Goal: Task Accomplishment & Management: Manage account settings

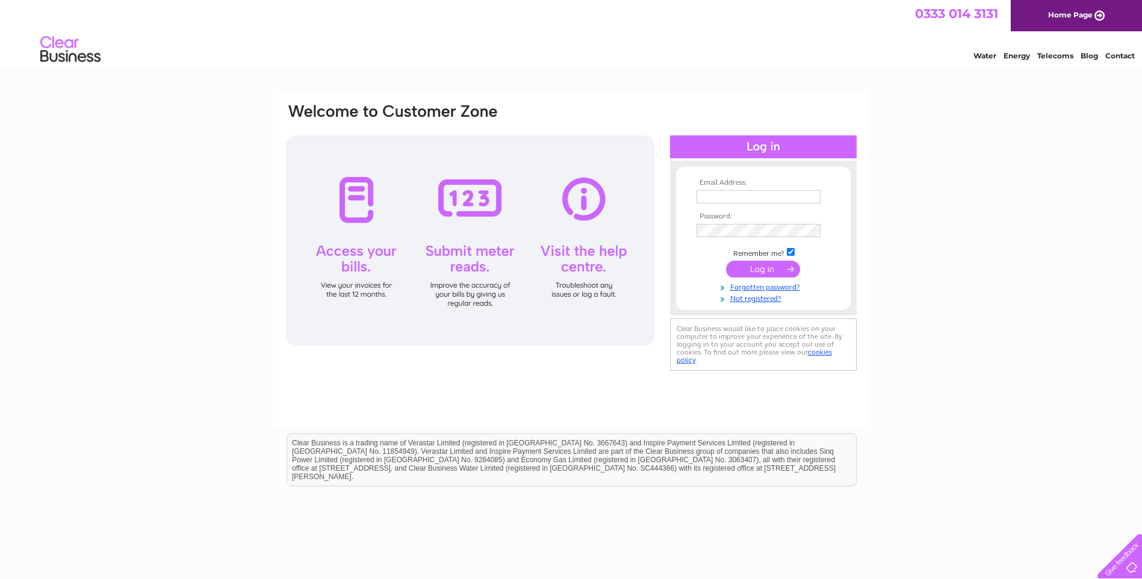
type input "aw@albatrees.co.uk"
click at [762, 267] on input "submit" at bounding box center [763, 269] width 74 height 17
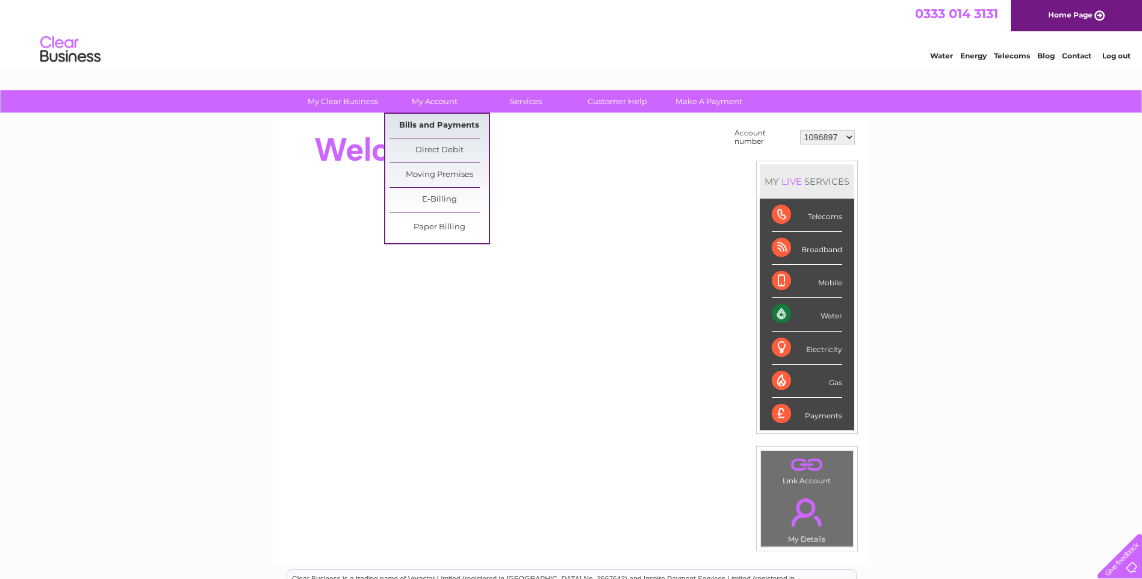
click at [425, 124] on link "Bills and Payments" at bounding box center [439, 126] width 99 height 24
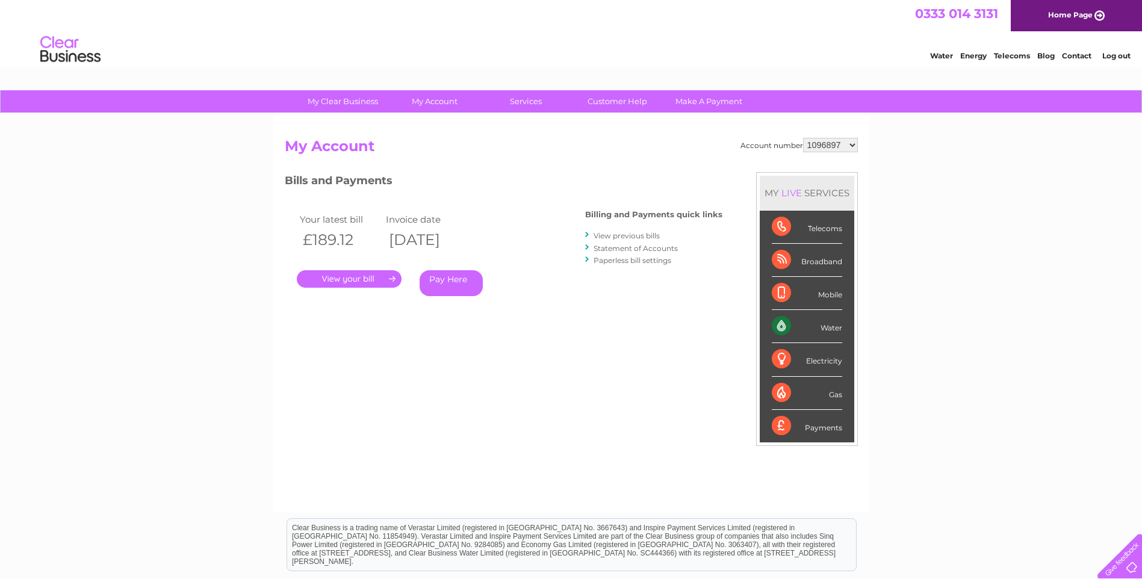
click at [373, 275] on link "." at bounding box center [349, 278] width 105 height 17
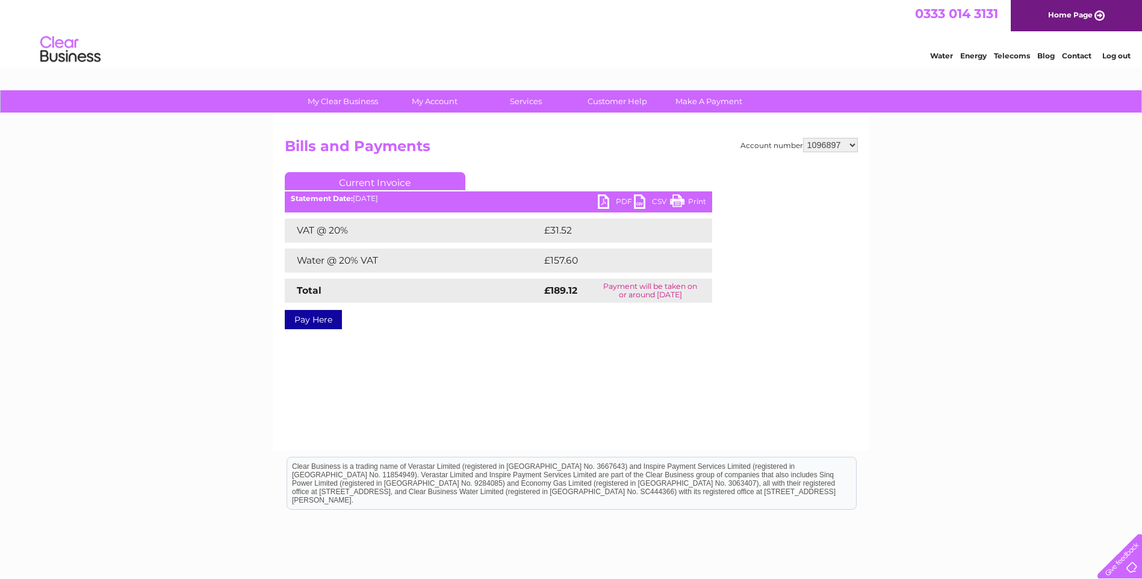
click at [603, 203] on link "PDF" at bounding box center [616, 202] width 36 height 17
click at [856, 143] on select "1096897 30299871" at bounding box center [830, 145] width 55 height 14
select select "30299871"
click at [803, 138] on select "1096897 30299871" at bounding box center [830, 145] width 55 height 14
click at [604, 204] on link "PDF" at bounding box center [616, 202] width 36 height 17
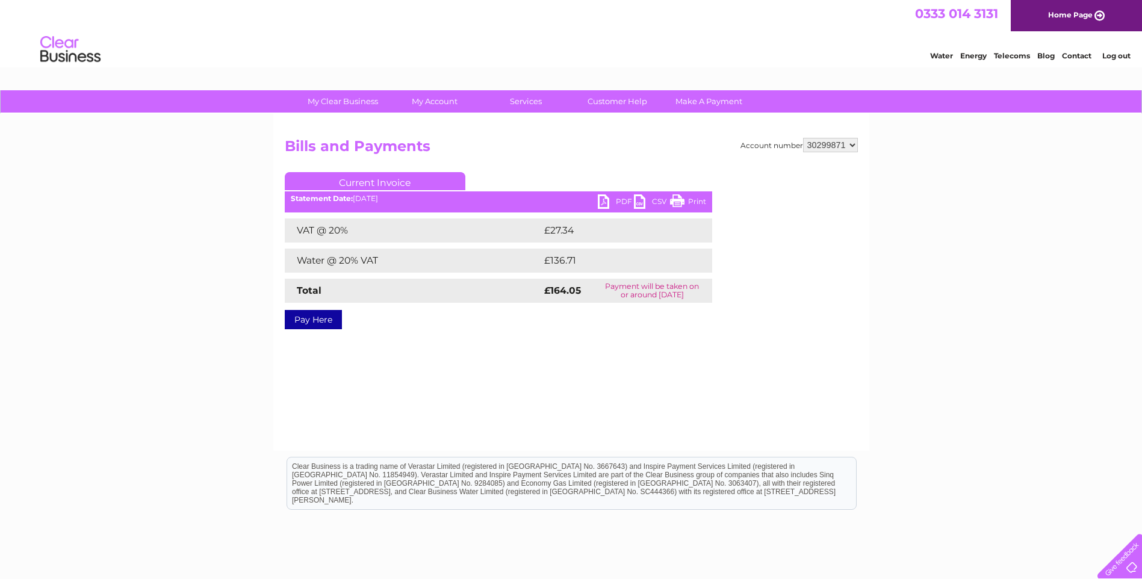
click at [1106, 57] on link "Log out" at bounding box center [1116, 55] width 28 height 9
